Goal: Information Seeking & Learning: Learn about a topic

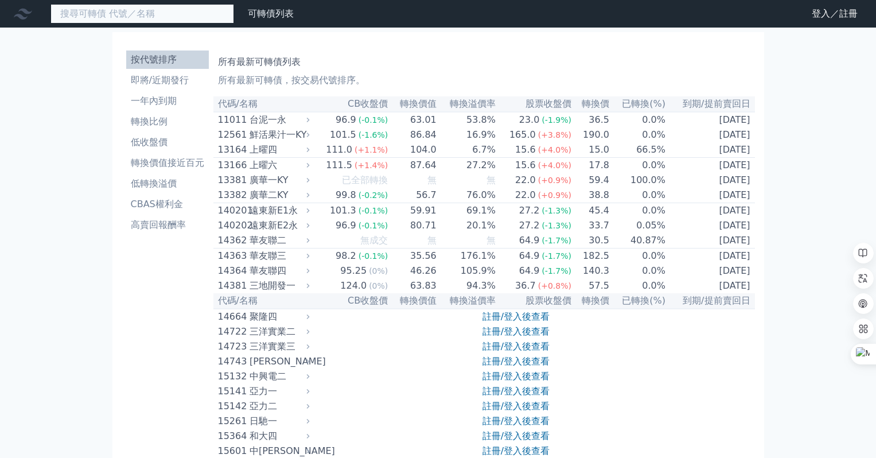
click at [127, 15] on input at bounding box center [142, 14] width 184 height 20
paste input "3583"
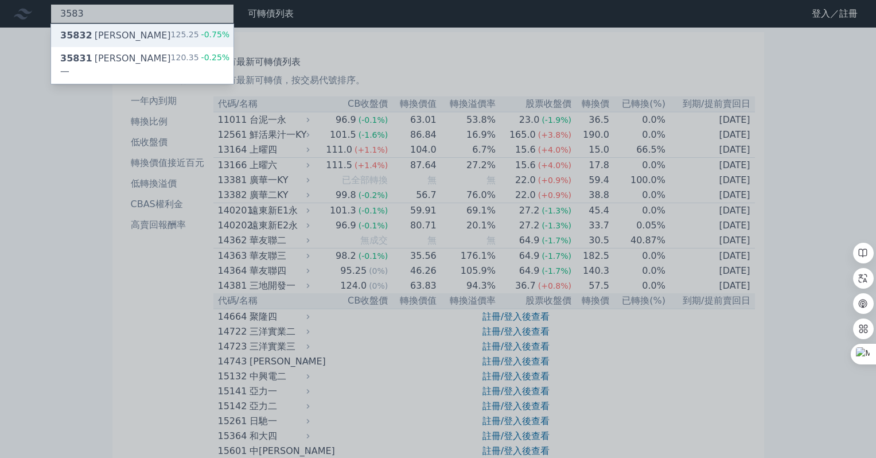
type input "3583"
click at [110, 36] on div "35832 [PERSON_NAME]" at bounding box center [115, 36] width 111 height 14
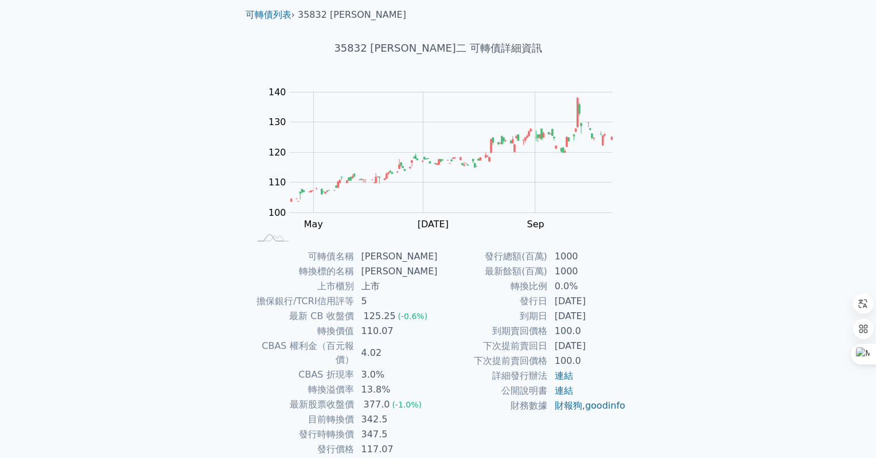
scroll to position [57, 0]
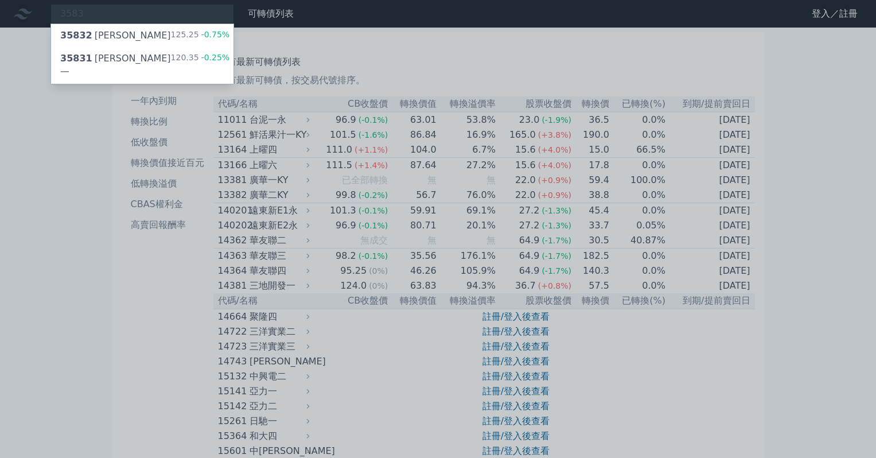
drag, startPoint x: 91, startPoint y: 55, endPoint x: 93, endPoint y: 130, distance: 74.6
click at [91, 55] on div "35831 [PERSON_NAME]一" at bounding box center [115, 66] width 111 height 28
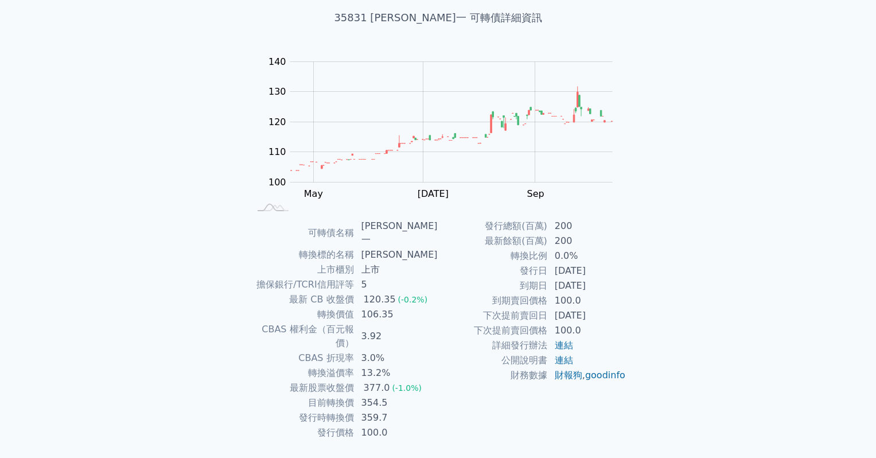
scroll to position [73, 0]
